Goal: Task Accomplishment & Management: Use online tool/utility

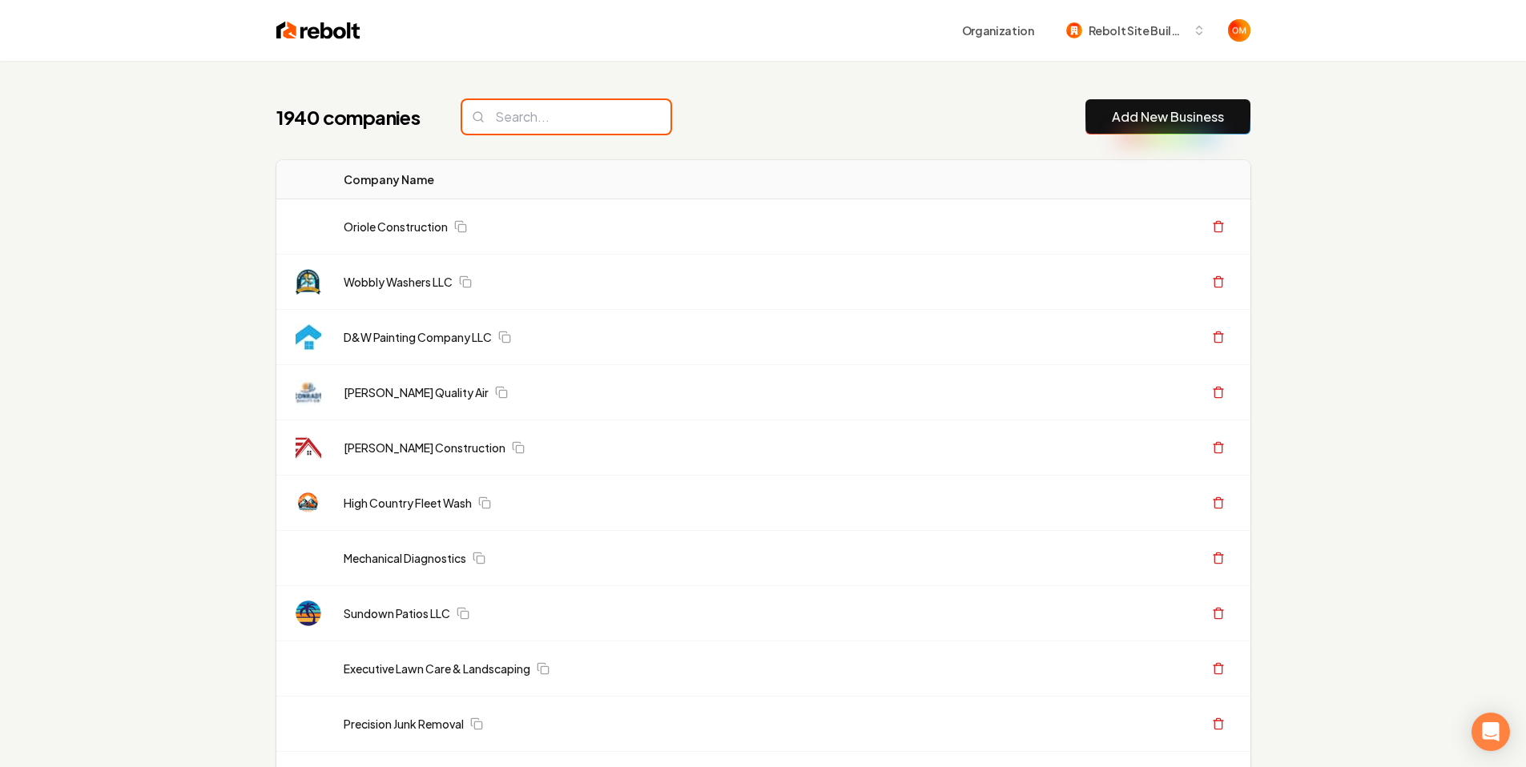
click at [543, 123] on input "search" at bounding box center [566, 117] width 208 height 34
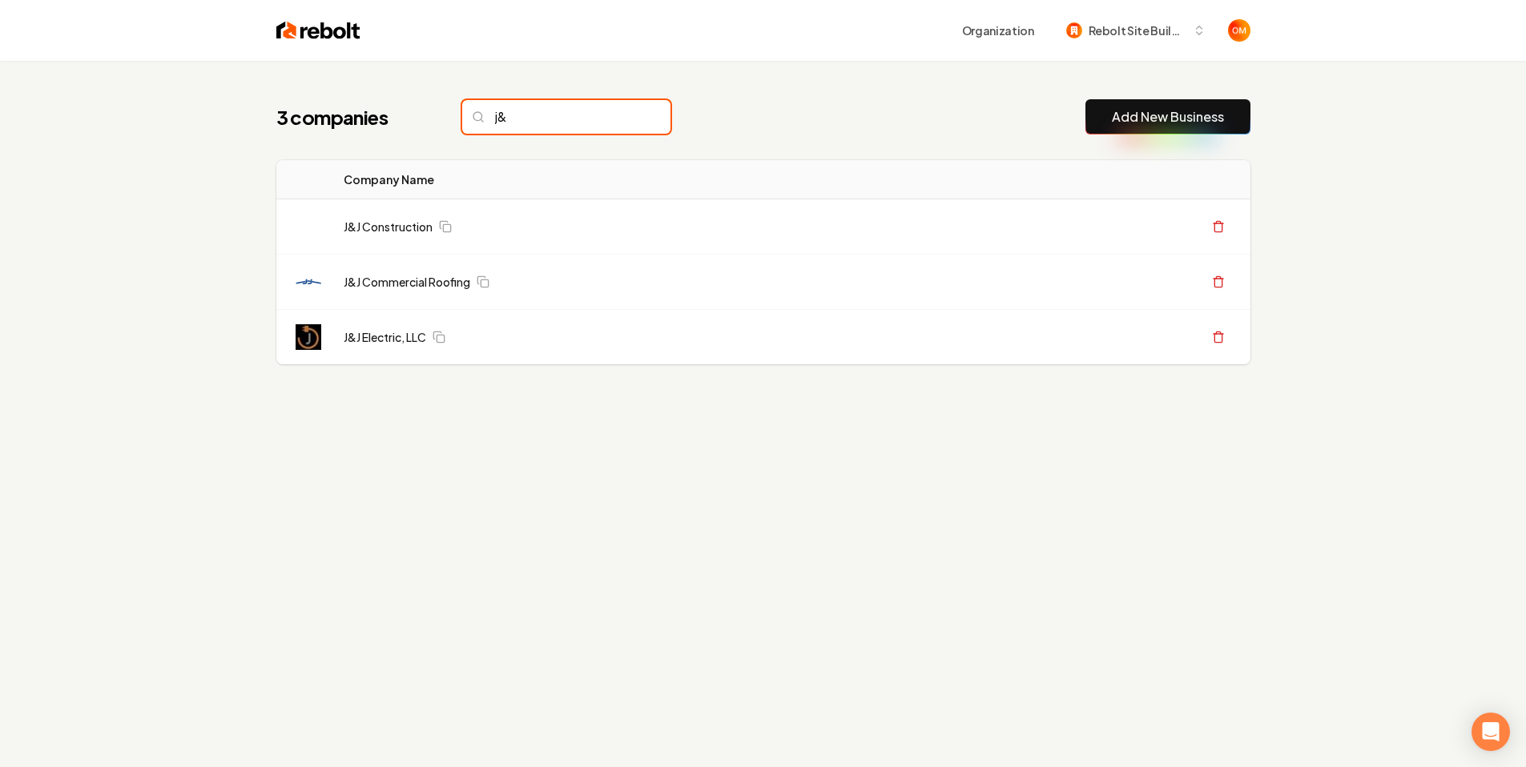
type input "j"
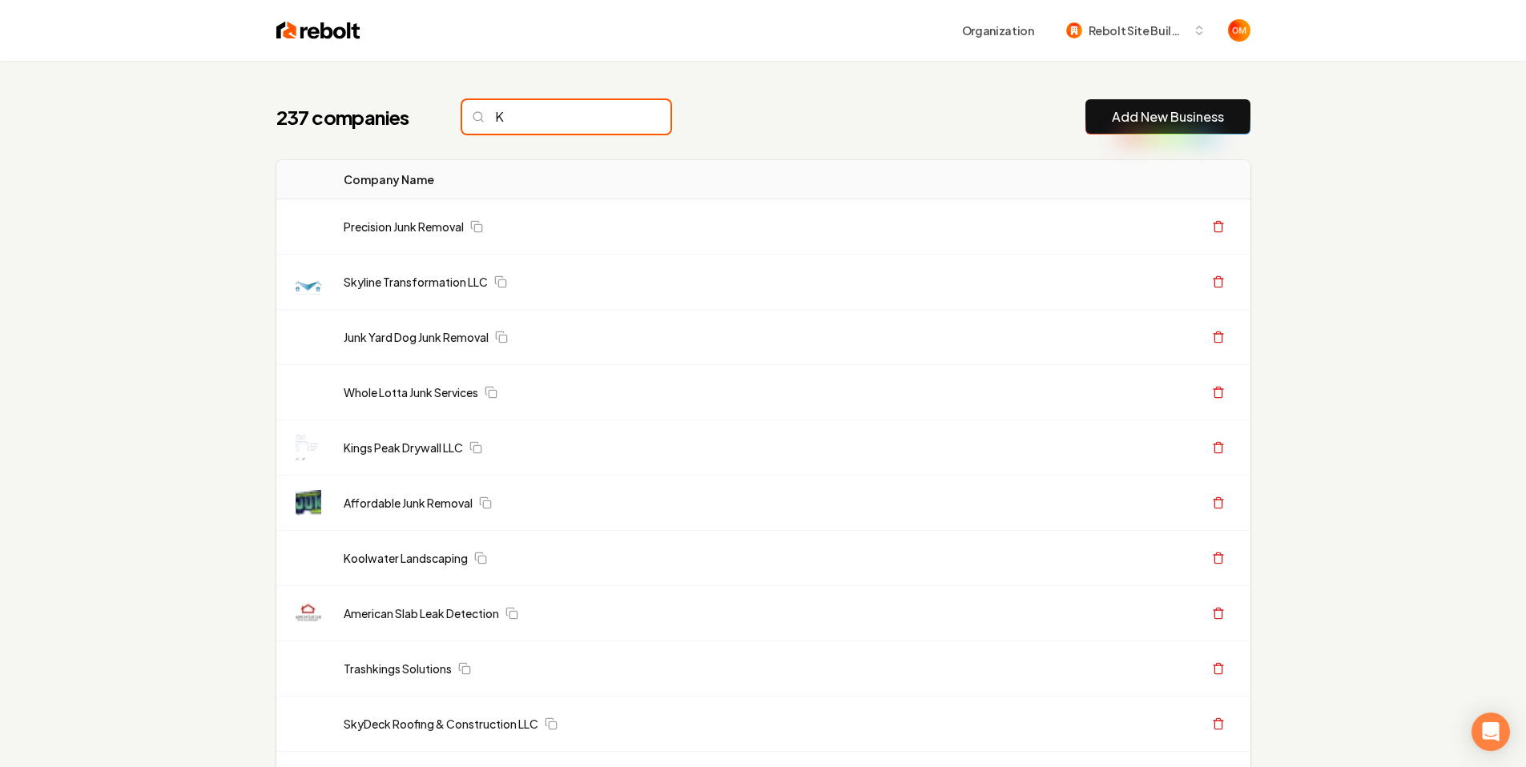
type input "K"
type input "J"
type input "j&j"
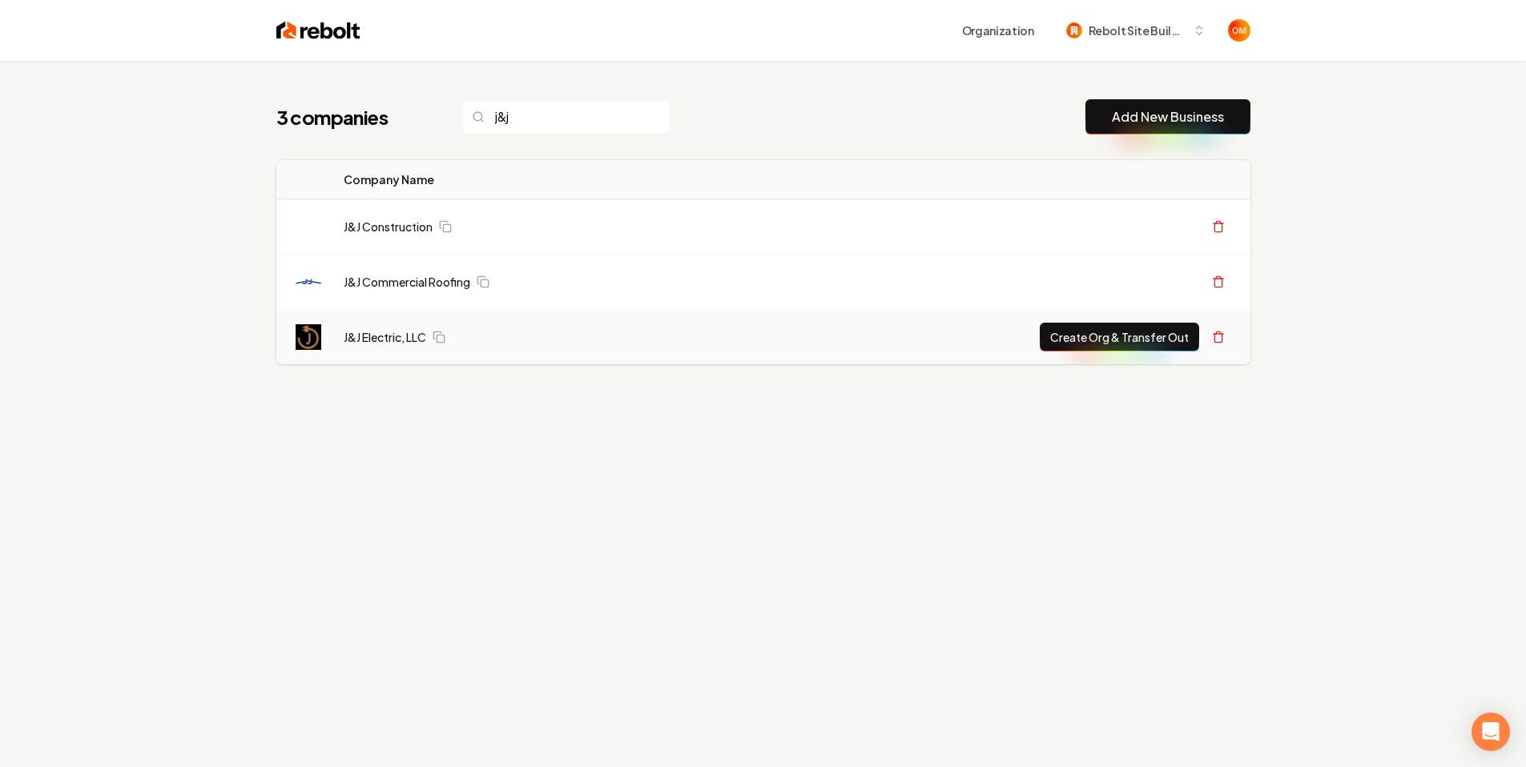
click at [364, 321] on td "J&J Electric, LLC" at bounding box center [530, 337] width 398 height 55
click at [373, 329] on link "J&J Electric, LLC" at bounding box center [385, 337] width 83 height 16
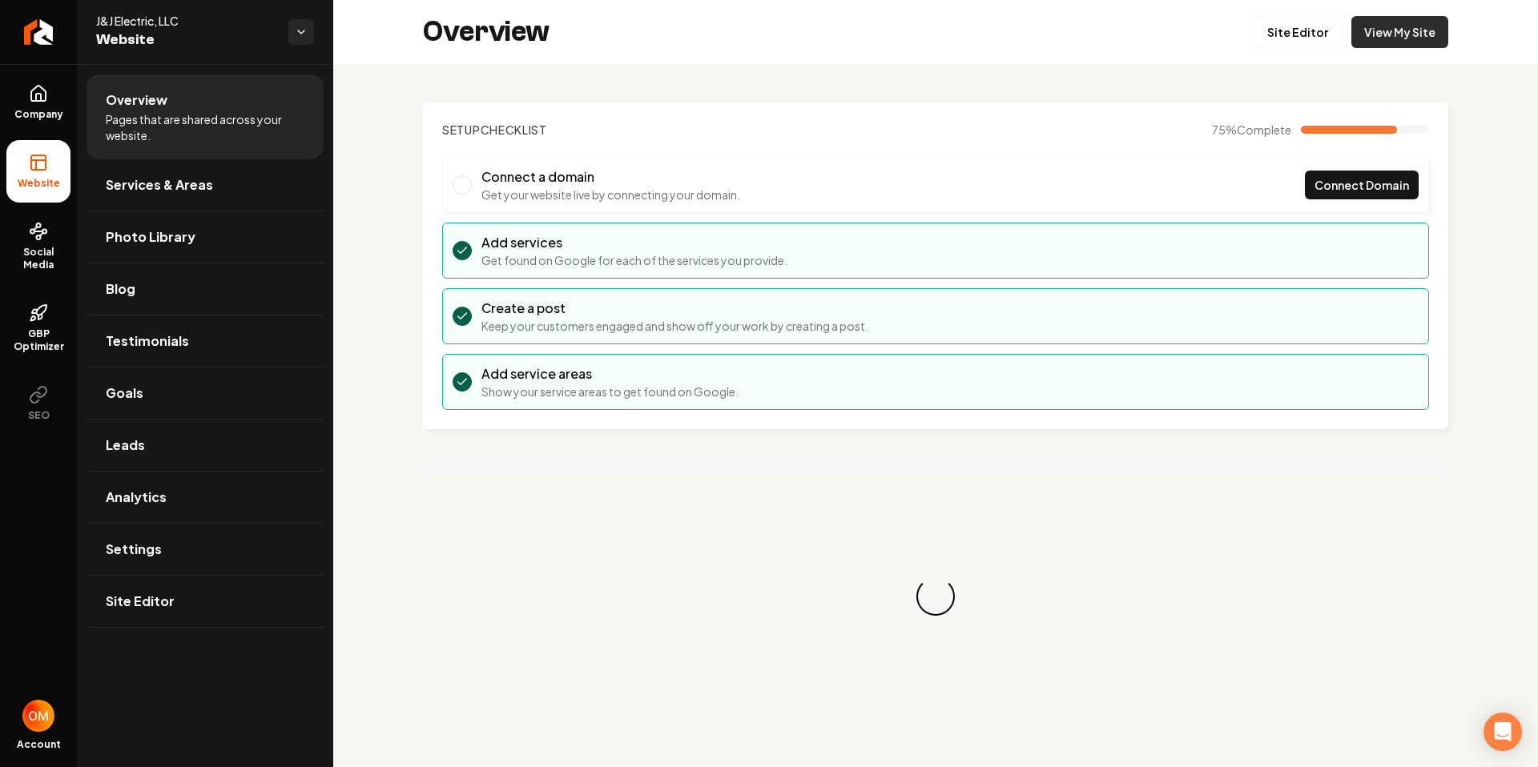
click at [1369, 41] on link "View My Site" at bounding box center [1399, 32] width 97 height 32
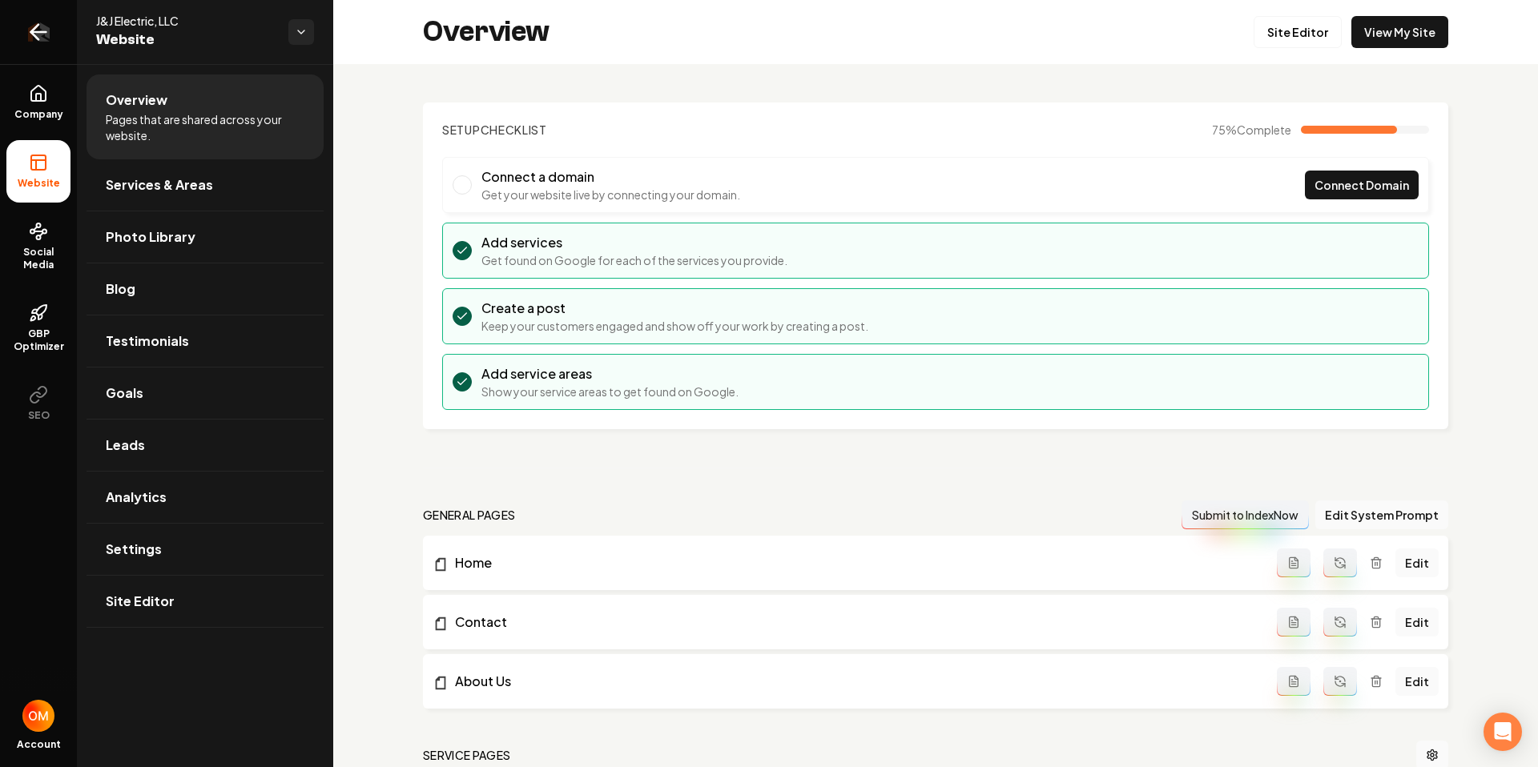
click at [22, 30] on link "Return to dashboard" at bounding box center [38, 32] width 77 height 64
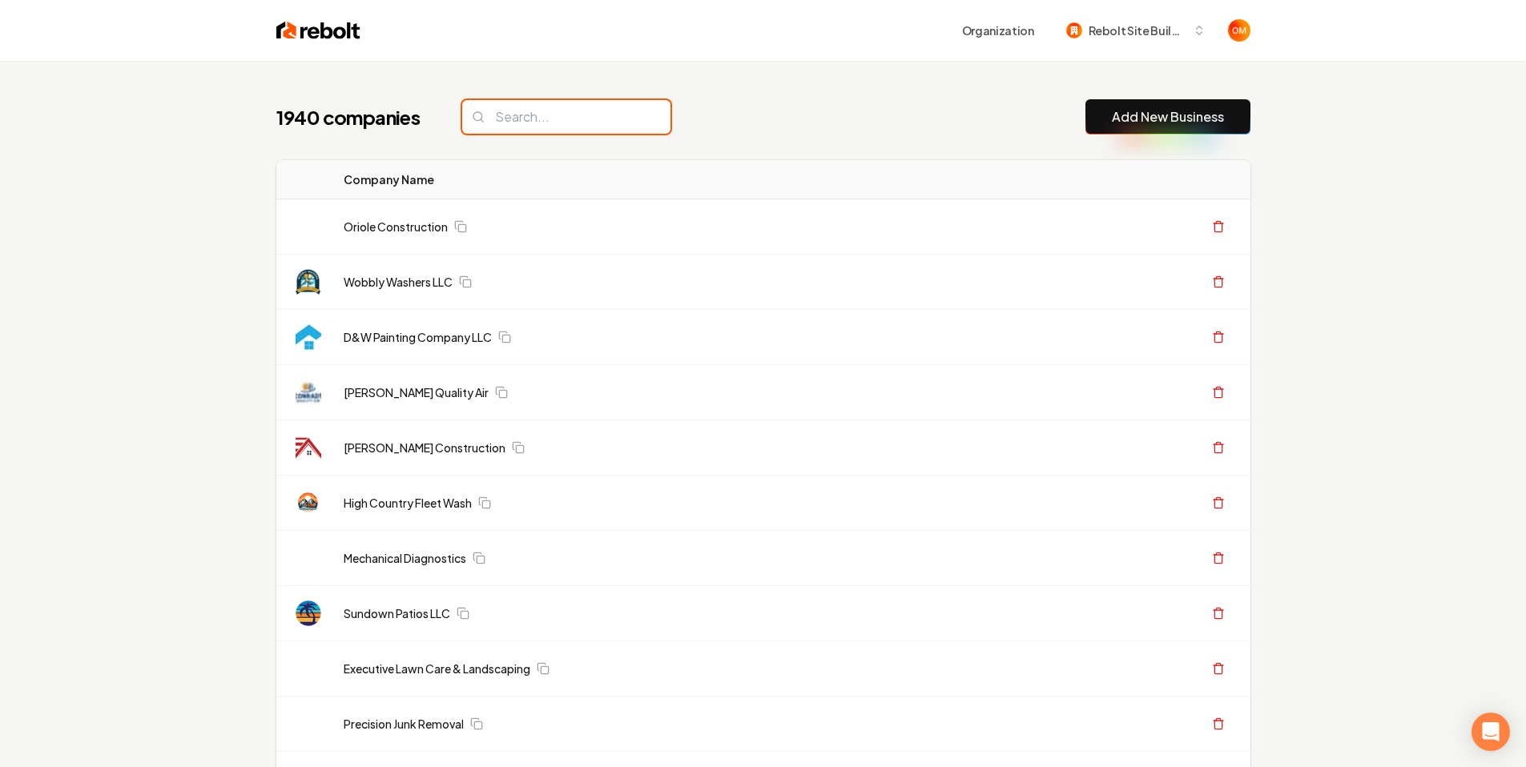
click at [607, 111] on input "search" at bounding box center [566, 117] width 208 height 34
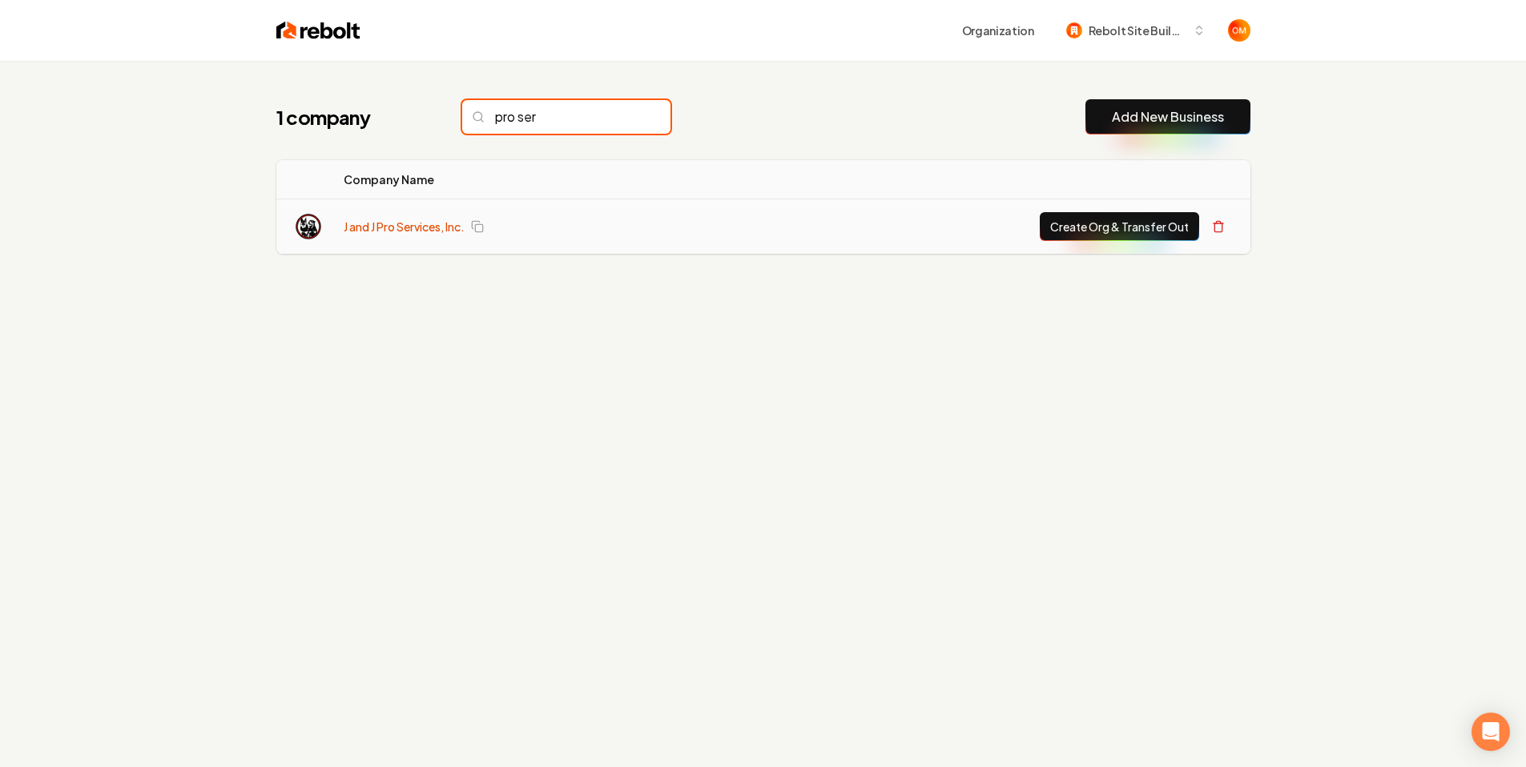
type input "pro ser"
click at [444, 220] on link "J and J Pro Services, Inc." at bounding box center [404, 227] width 121 height 16
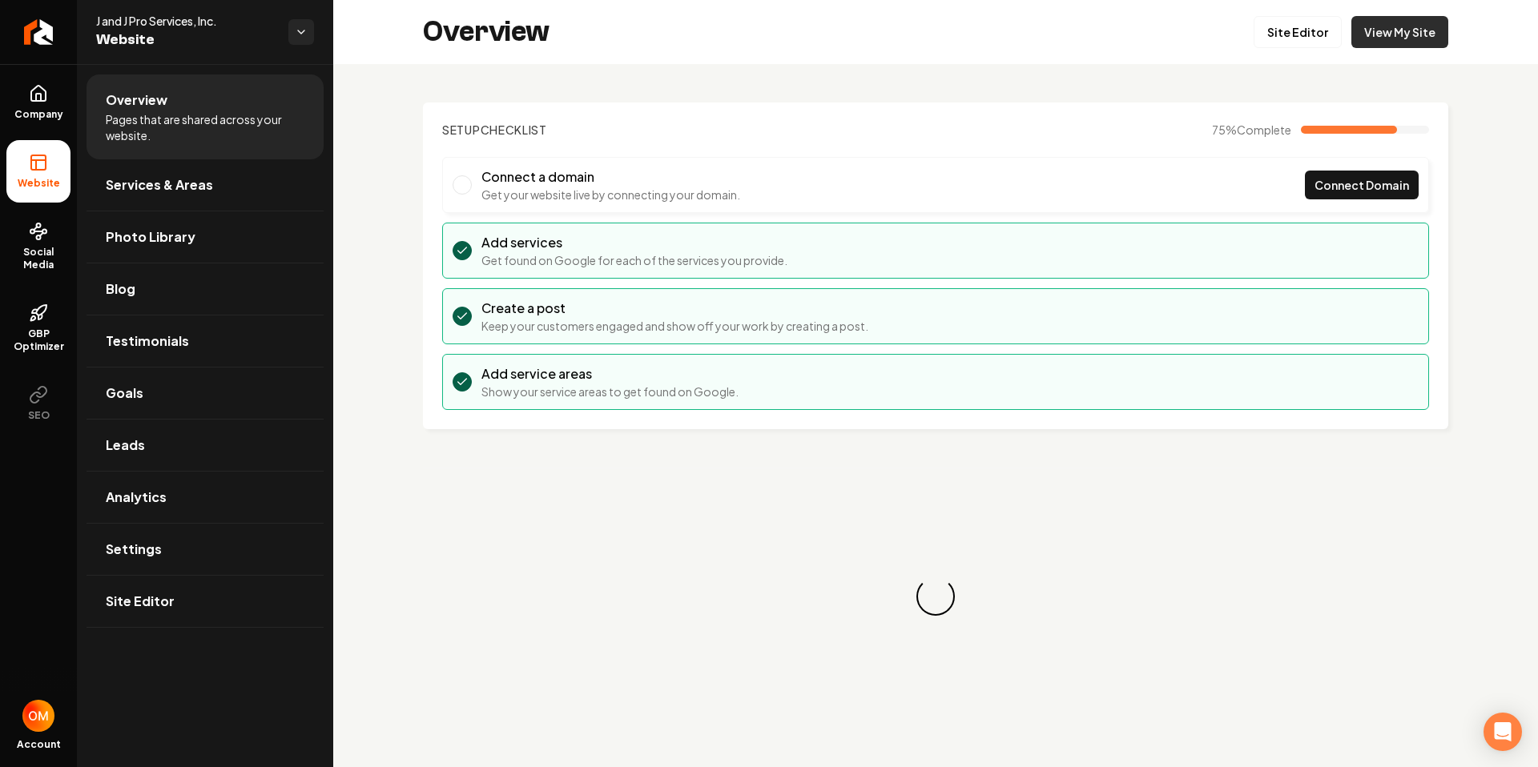
click at [1379, 42] on link "View My Site" at bounding box center [1399, 32] width 97 height 32
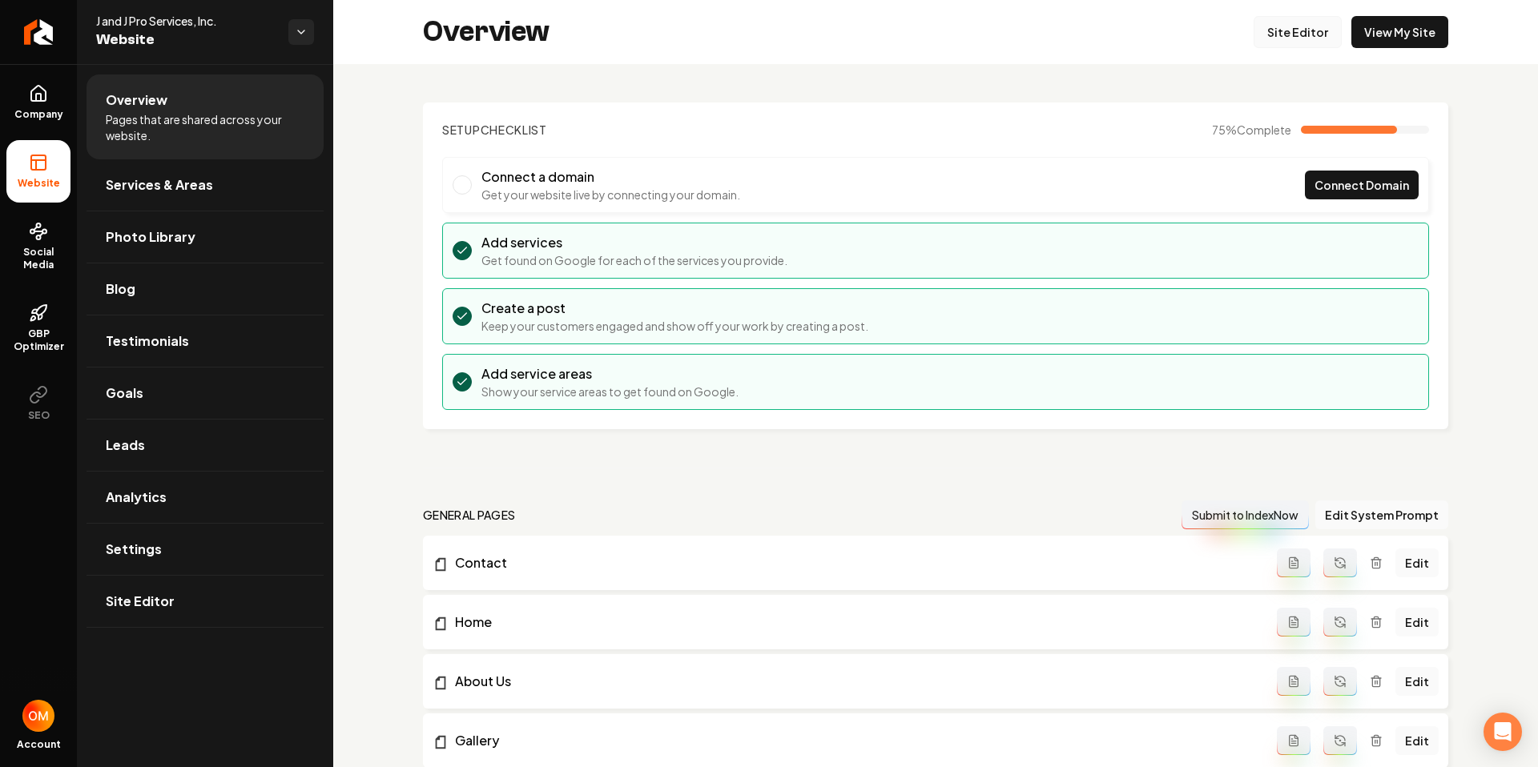
click at [1263, 29] on link "Site Editor" at bounding box center [1298, 32] width 88 height 32
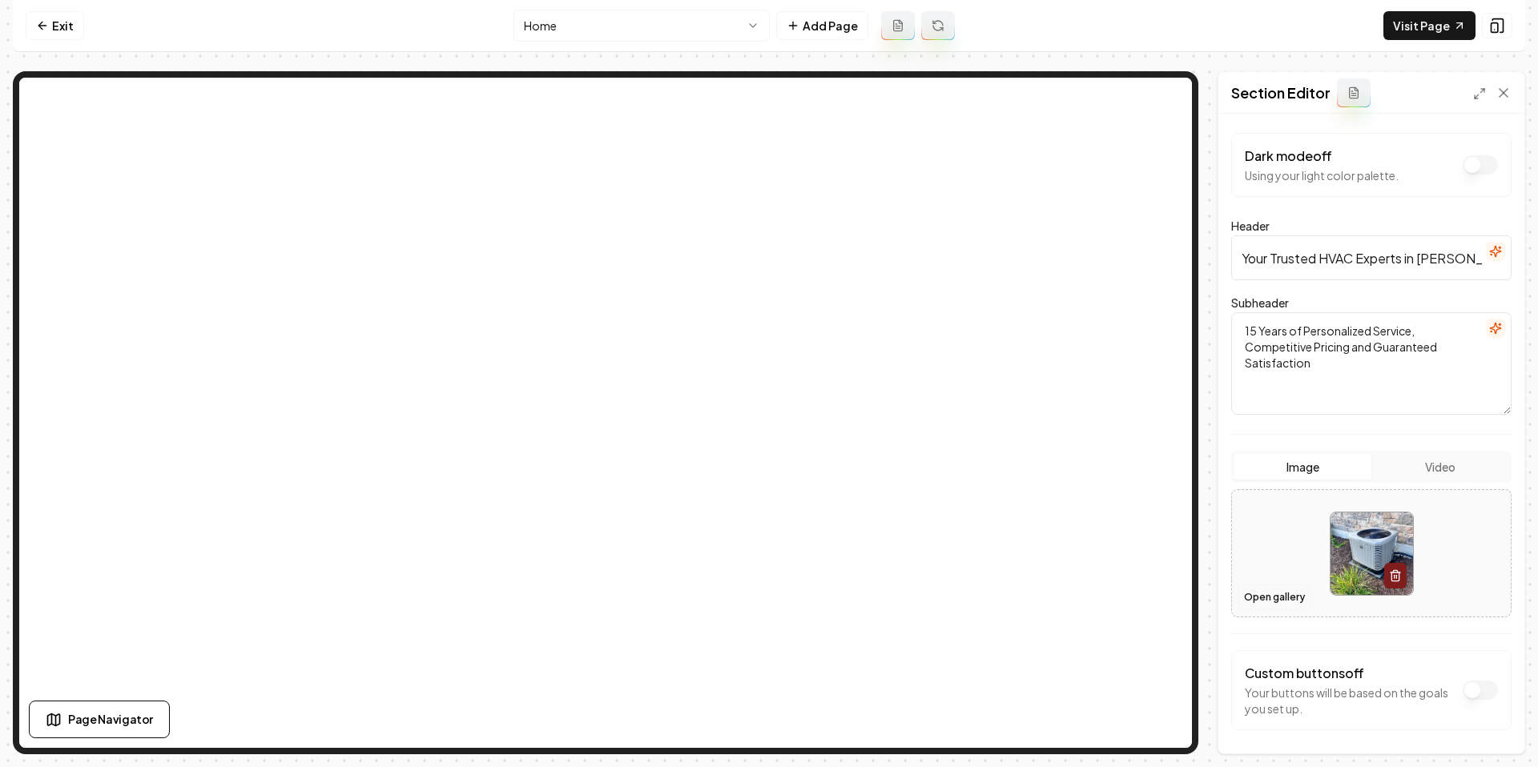
click at [1284, 591] on button "Open gallery" at bounding box center [1274, 598] width 72 height 26
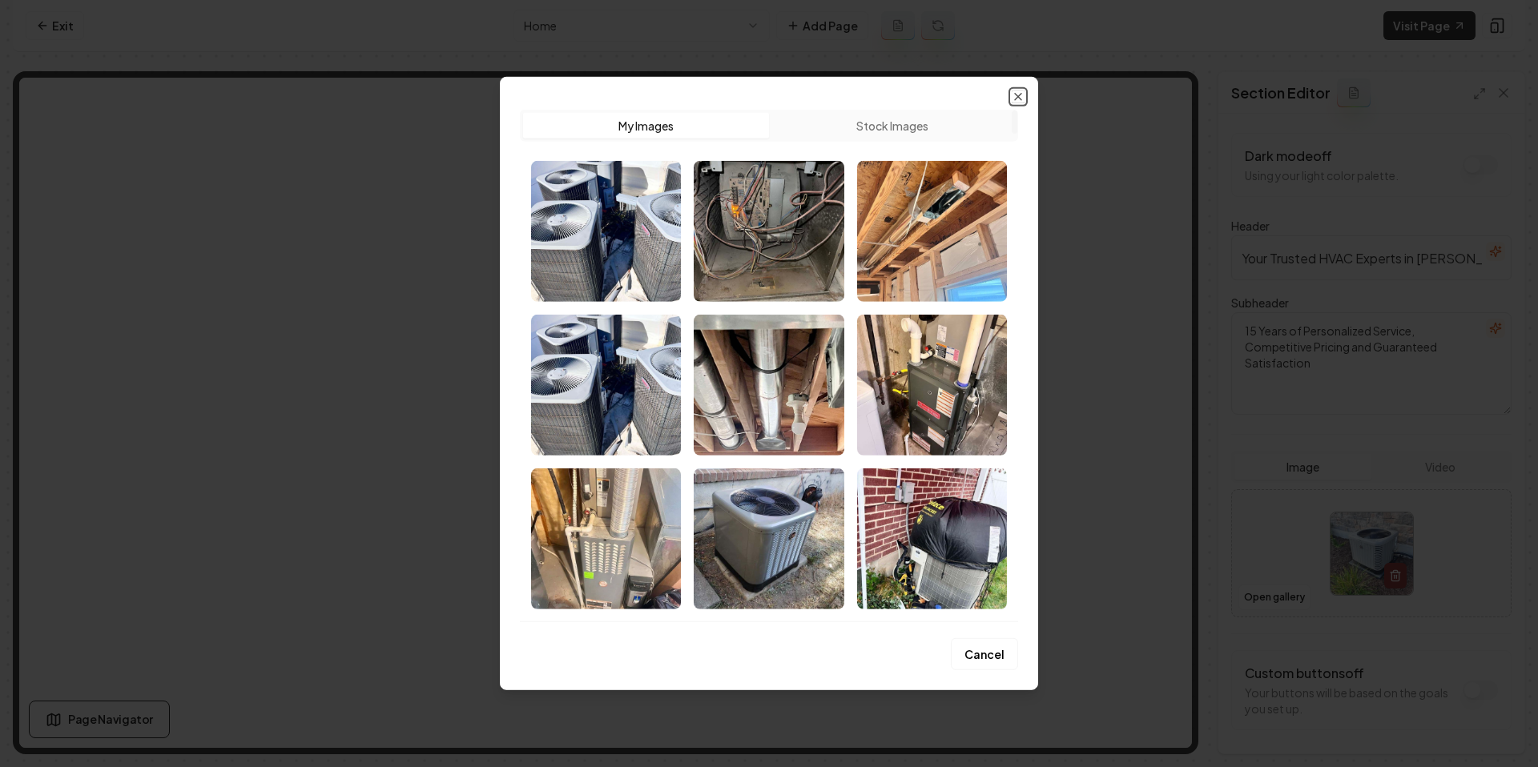
click at [1012, 95] on icon "button" at bounding box center [1018, 97] width 13 height 13
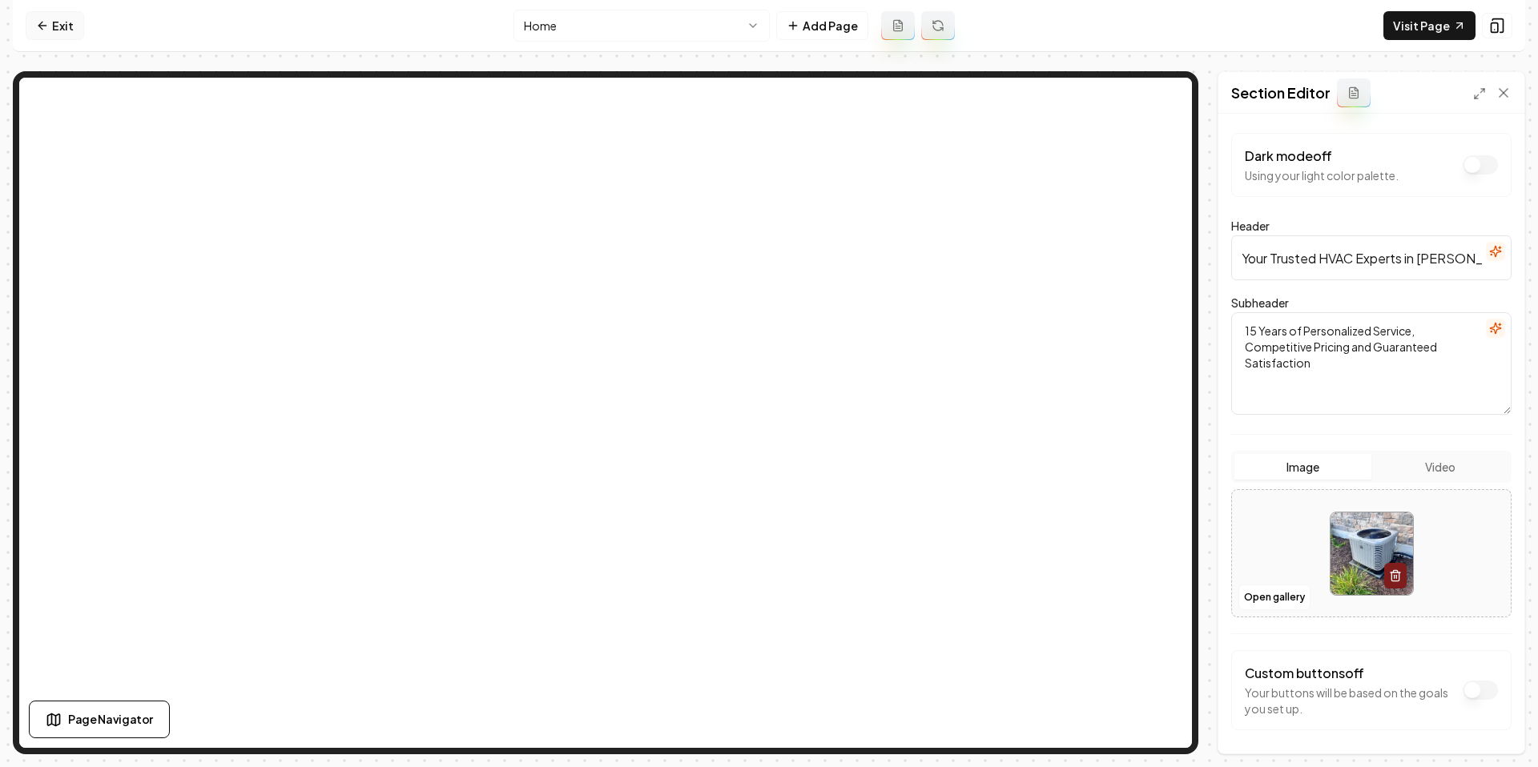
click at [46, 26] on icon at bounding box center [42, 25] width 13 height 13
